Goal: Answer question/provide support: Share knowledge or assist other users

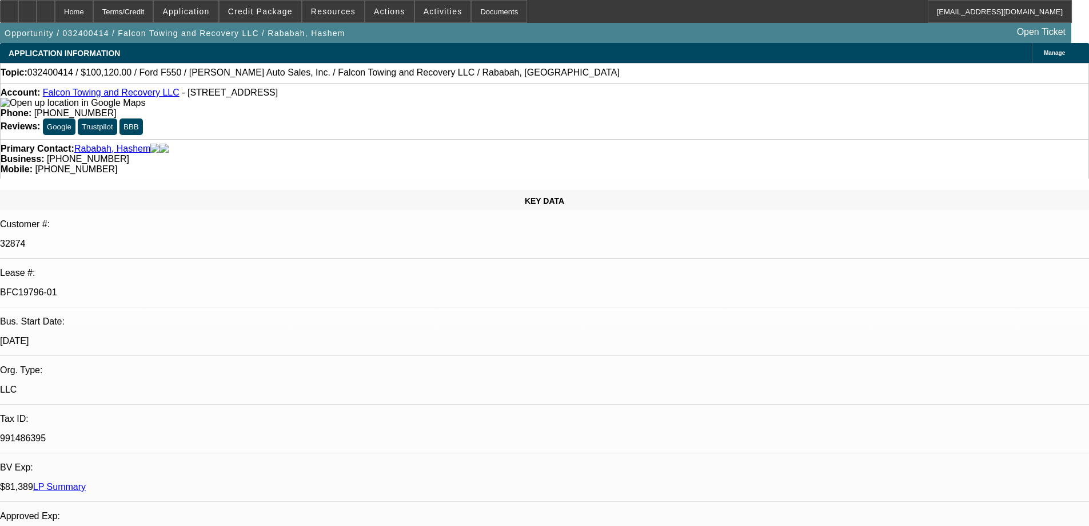
select select "0"
select select "2"
select select "0.1"
select select "4"
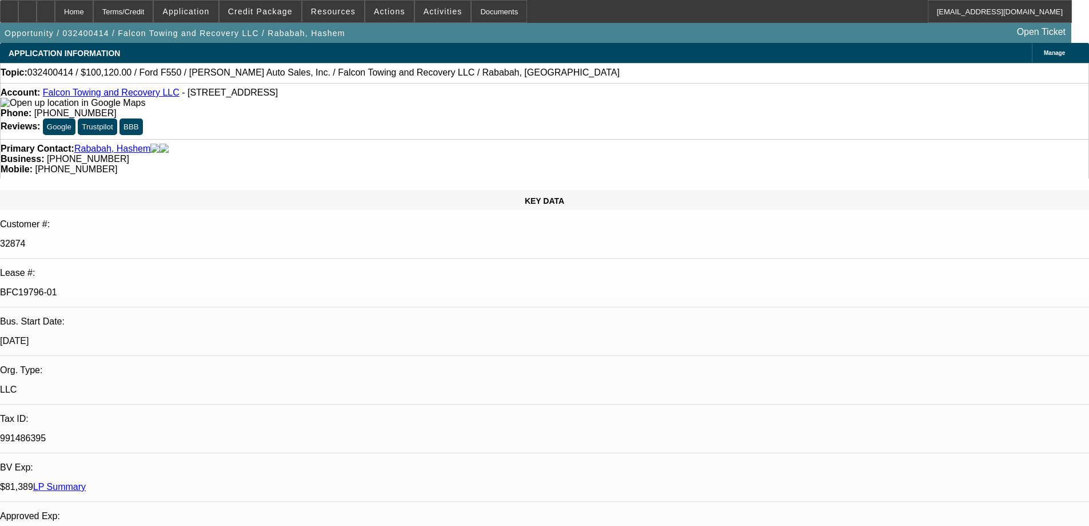
select select "0"
select select "2"
select select "0.1"
select select "4"
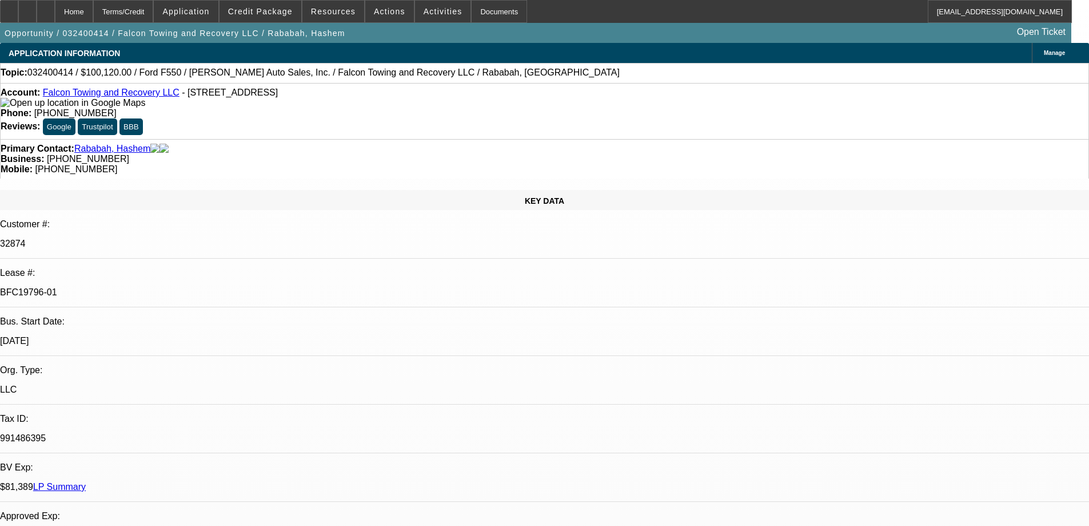
select select "0"
select select "2"
select select "0.1"
select select "4"
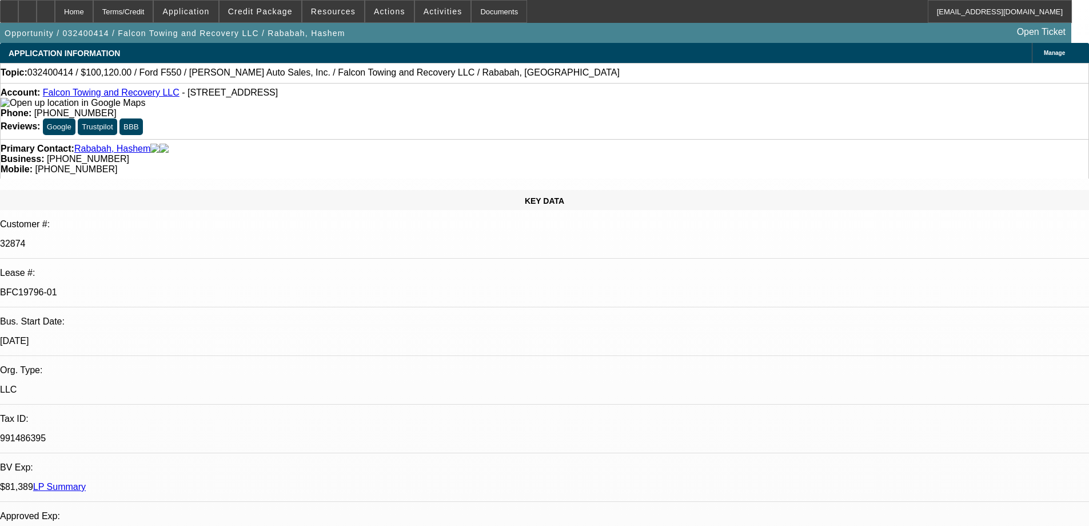
select select "0"
select select "2"
select select "0.1"
select select "4"
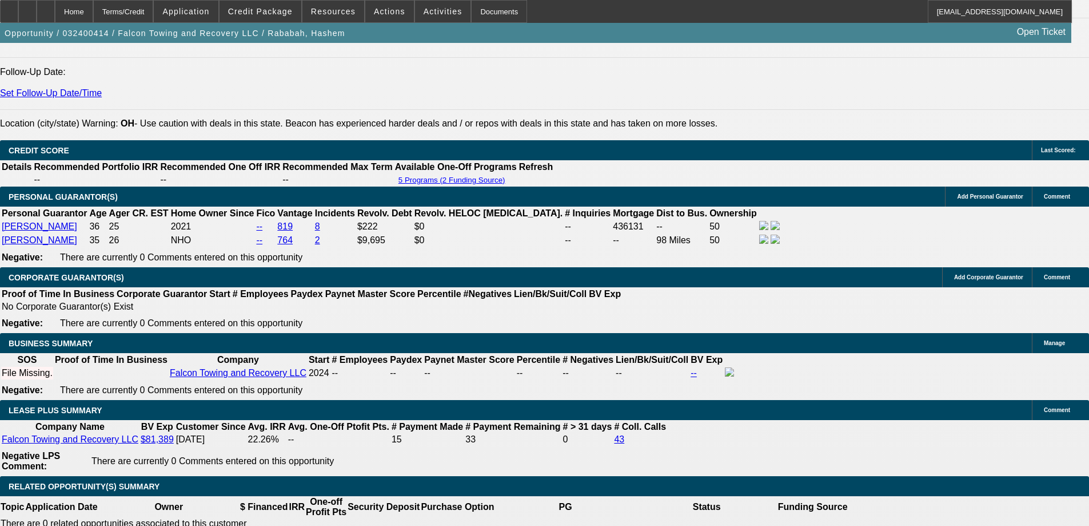
scroll to position [2097, 0]
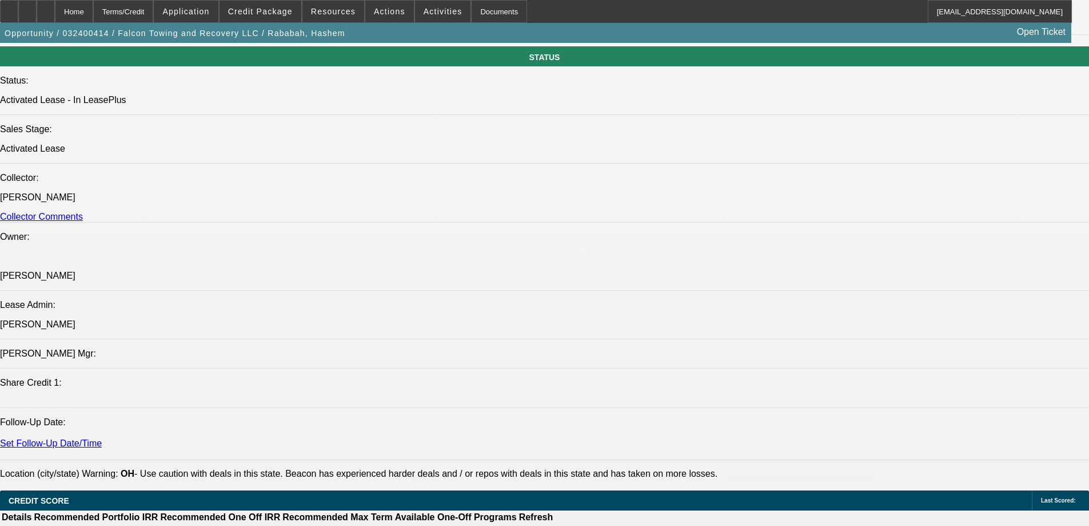
scroll to position [1144, 0]
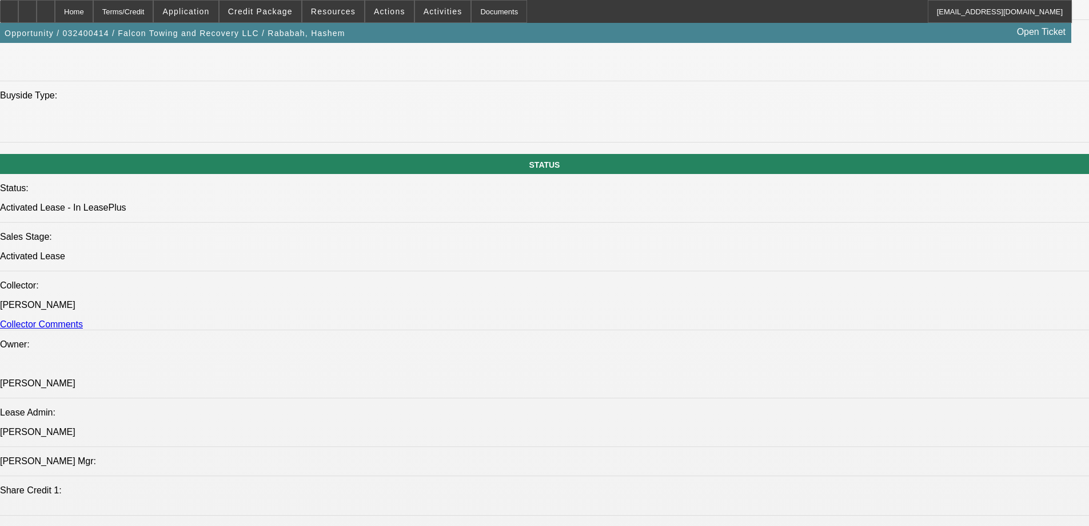
scroll to position [57, 0]
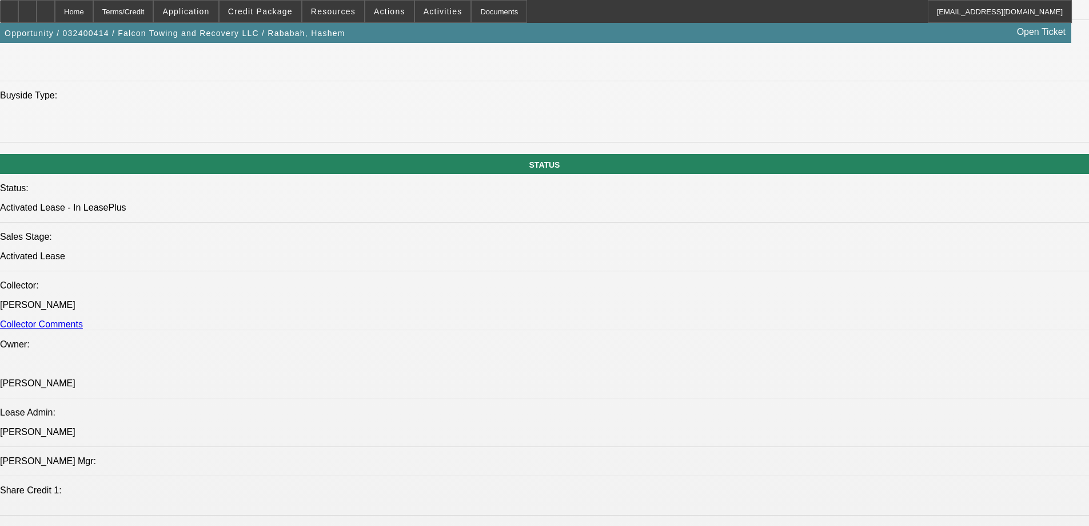
scroll to position [160, 0]
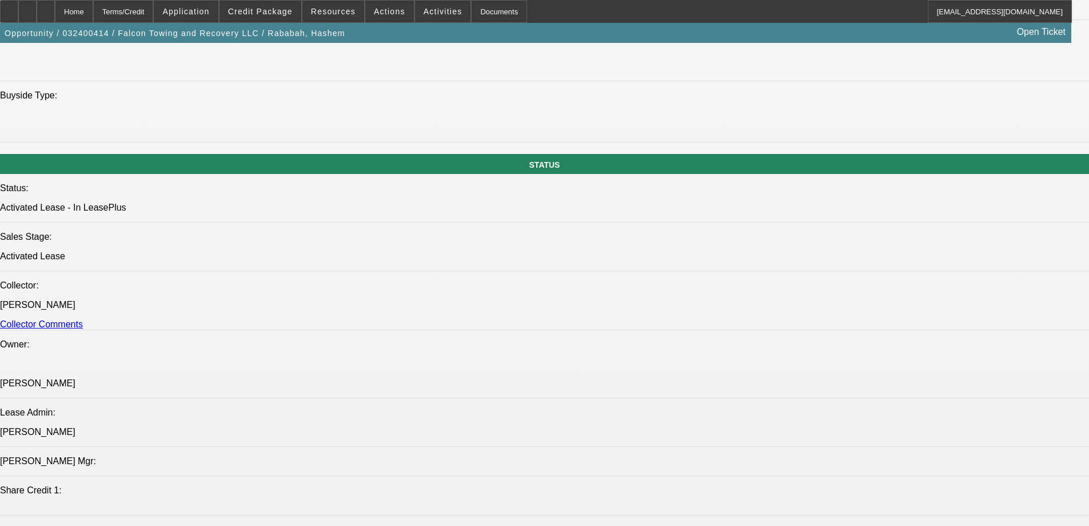
scroll to position [57, 0]
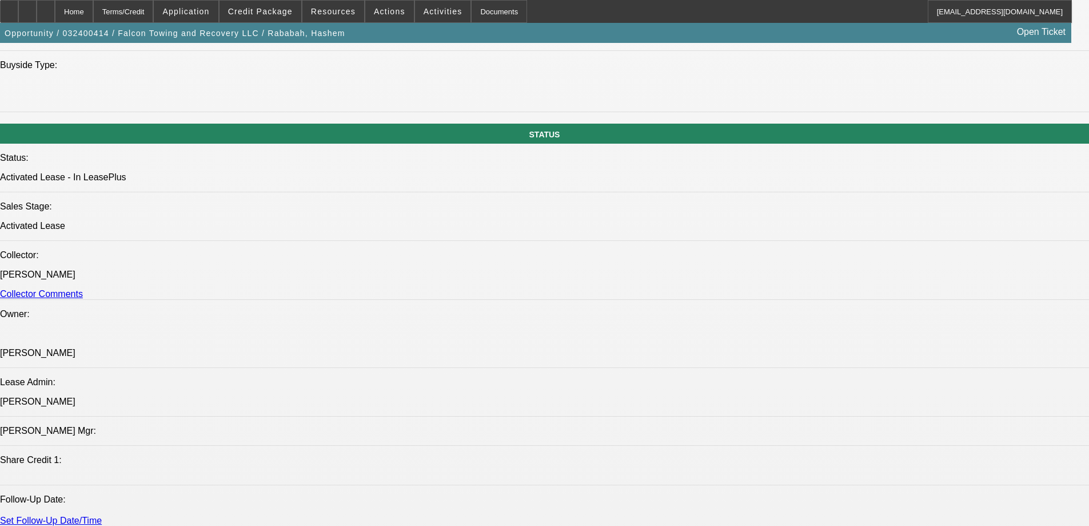
scroll to position [1201, 0]
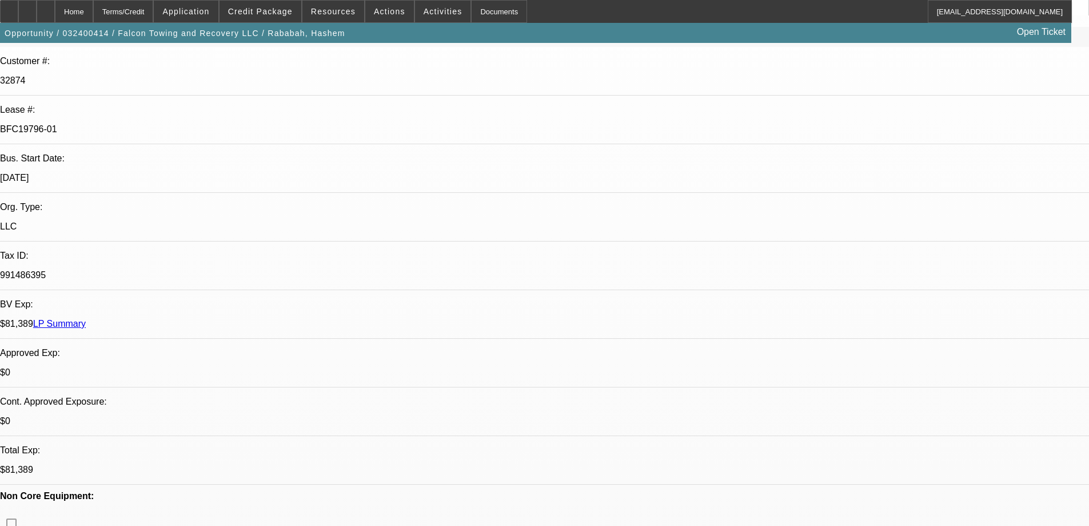
scroll to position [172, 0]
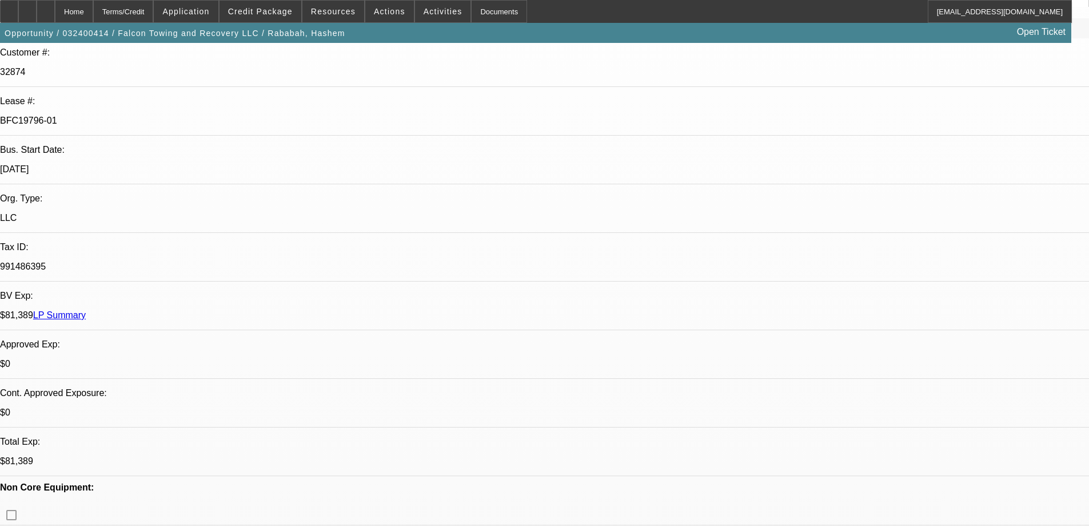
drag, startPoint x: 1018, startPoint y: 263, endPoint x: 474, endPoint y: 372, distance: 555.4
